Goal: Task Accomplishment & Management: Use online tool/utility

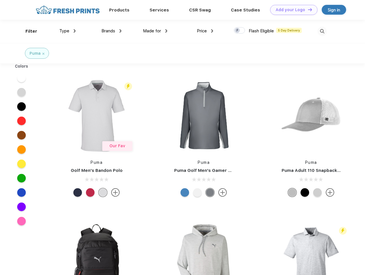
scroll to position [0, 0]
click at [292, 10] on link "Add your Logo Design Tool" at bounding box center [293, 10] width 47 height 10
click at [0, 0] on div "Design Tool" at bounding box center [0, 0] width 0 height 0
click at [308, 9] on link "Add your Logo Design Tool" at bounding box center [293, 10] width 47 height 10
click at [28, 31] on div "Filter" at bounding box center [32, 31] width 12 height 7
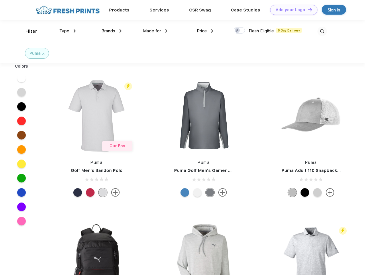
click at [68, 31] on span "Type" at bounding box center [64, 30] width 10 height 5
click at [112, 31] on span "Brands" at bounding box center [109, 30] width 14 height 5
click at [155, 31] on span "Made for" at bounding box center [152, 30] width 18 height 5
click at [205, 31] on span "Price" at bounding box center [202, 30] width 10 height 5
click at [240, 31] on div at bounding box center [239, 30] width 11 height 6
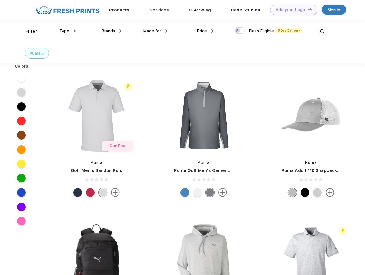
click at [238, 31] on input "checkbox" at bounding box center [236, 29] width 4 height 4
click at [322, 31] on img at bounding box center [322, 31] width 9 height 9
